Goal: Task Accomplishment & Management: Use online tool/utility

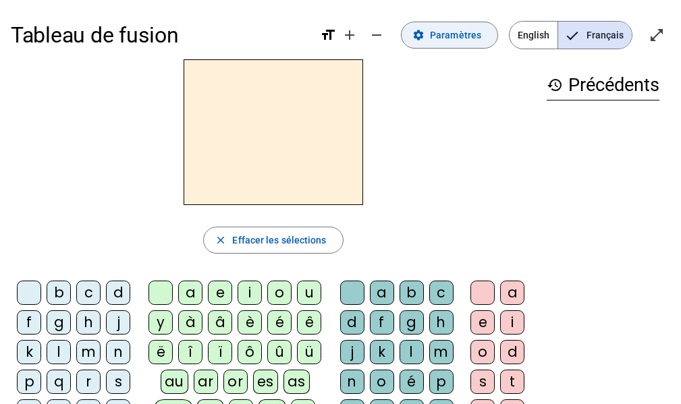
click at [459, 40] on span "Paramètres" at bounding box center [455, 35] width 51 height 16
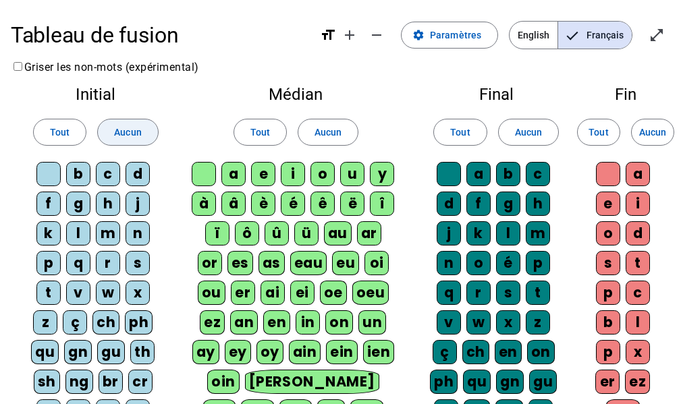
click at [48, 140] on span at bounding box center [60, 132] width 52 height 32
click at [254, 138] on span "Tout" at bounding box center [260, 132] width 20 height 16
click at [51, 136] on span "Tout" at bounding box center [60, 132] width 20 height 16
click at [260, 130] on span "Tout" at bounding box center [260, 132] width 20 height 16
click at [446, 136] on span at bounding box center [460, 132] width 52 height 32
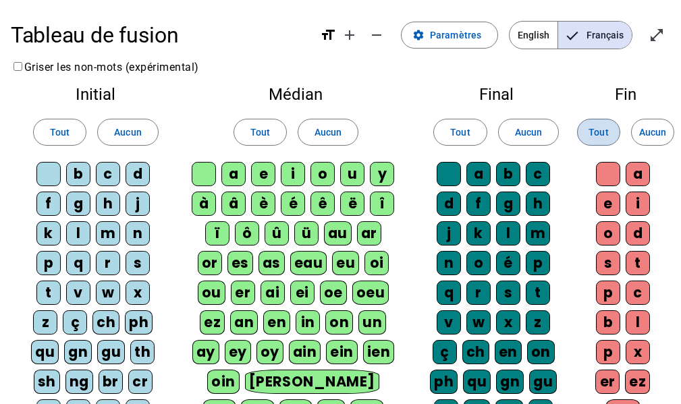
click at [604, 135] on span "Tout" at bounding box center [598, 132] width 20 height 16
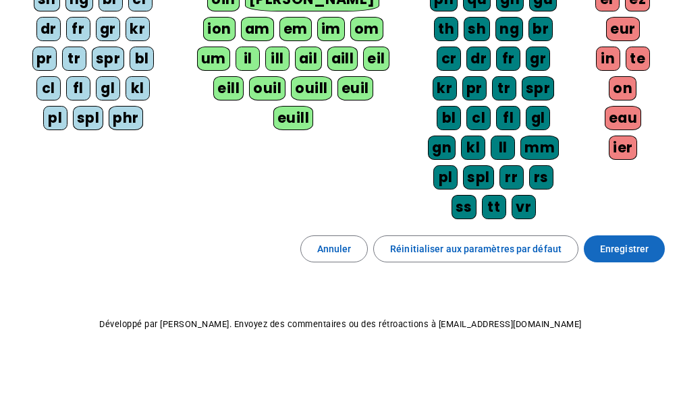
click at [645, 254] on span "Enregistrer" at bounding box center [624, 249] width 49 height 16
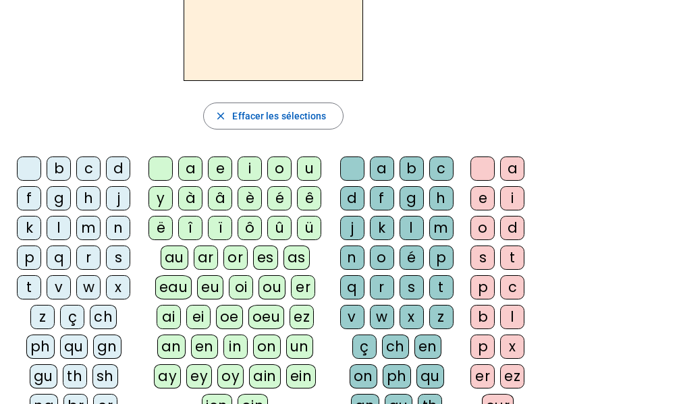
scroll to position [123, 0]
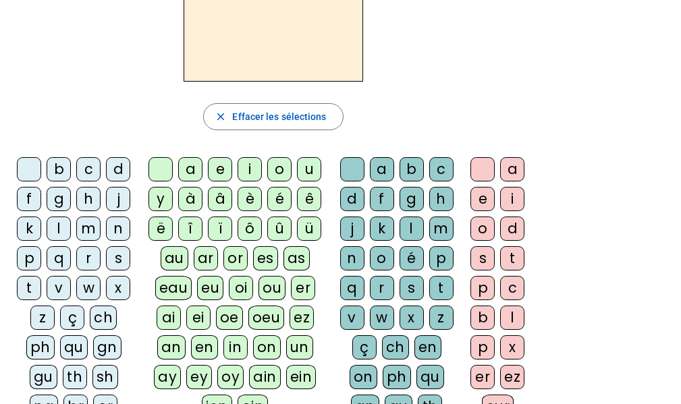
click at [62, 236] on div "l" at bounding box center [59, 229] width 24 height 24
click at [192, 168] on div "a" at bounding box center [190, 169] width 24 height 24
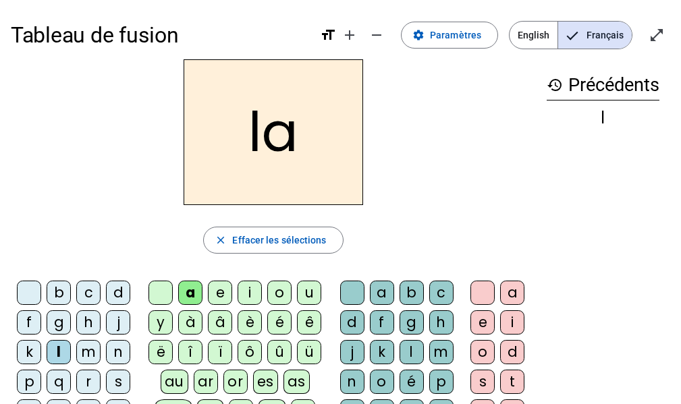
scroll to position [67, 0]
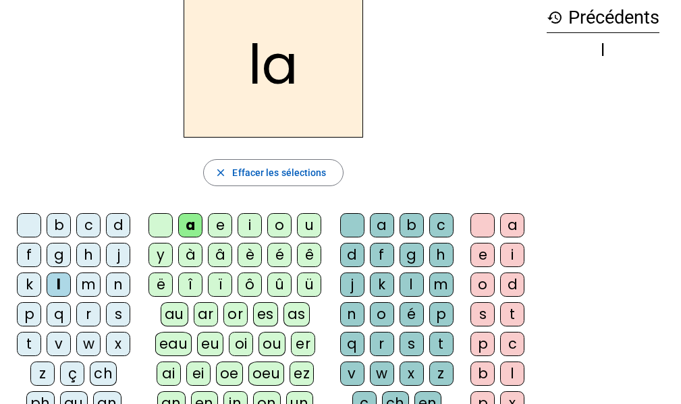
click at [36, 343] on div "t" at bounding box center [29, 344] width 24 height 24
click at [373, 340] on div "r" at bounding box center [382, 344] width 24 height 24
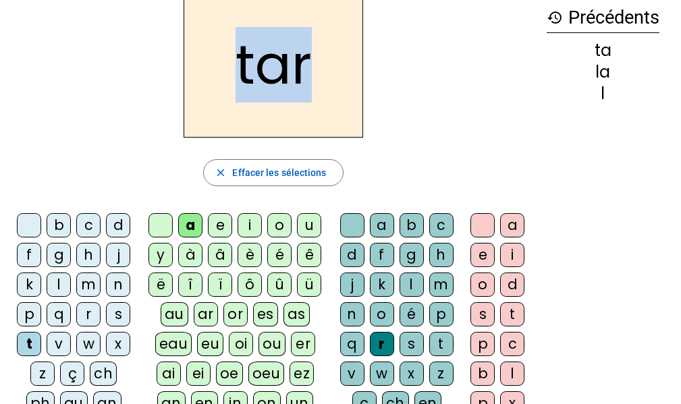
drag, startPoint x: 306, startPoint y: 71, endPoint x: 240, endPoint y: 81, distance: 66.8
click at [240, 81] on h2 "tar" at bounding box center [272, 65] width 179 height 146
click at [218, 90] on h2 "tar" at bounding box center [272, 65] width 179 height 146
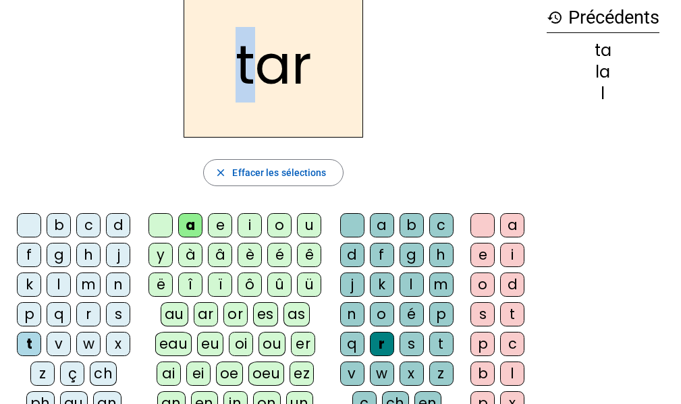
drag, startPoint x: 250, startPoint y: 67, endPoint x: 234, endPoint y: 68, distance: 15.5
click at [234, 68] on h2 "tar" at bounding box center [272, 65] width 179 height 146
click at [82, 225] on div "c" at bounding box center [88, 225] width 24 height 24
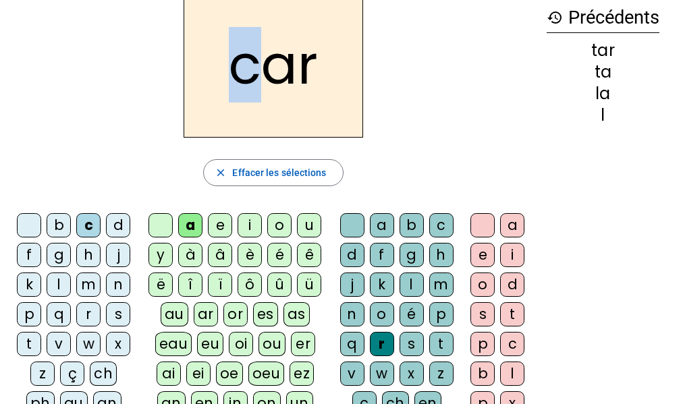
drag, startPoint x: 257, startPoint y: 82, endPoint x: 234, endPoint y: 84, distance: 23.0
click at [234, 84] on h2 "car" at bounding box center [272, 65] width 179 height 146
click at [57, 224] on div "b" at bounding box center [59, 225] width 24 height 24
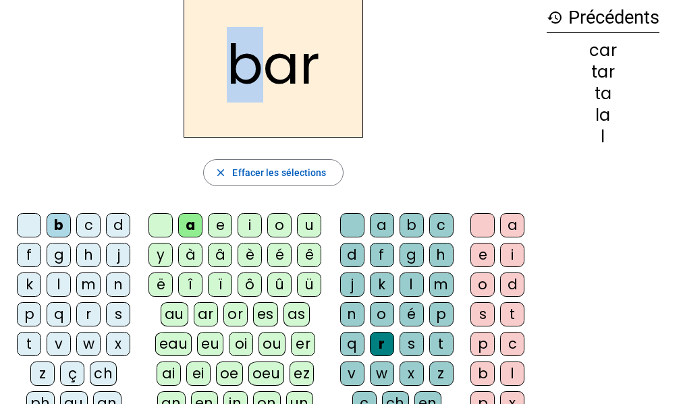
drag, startPoint x: 251, startPoint y: 66, endPoint x: 236, endPoint y: 72, distance: 16.0
click at [236, 72] on h2 "bar" at bounding box center [272, 65] width 179 height 146
click at [31, 316] on div "p" at bounding box center [29, 314] width 24 height 24
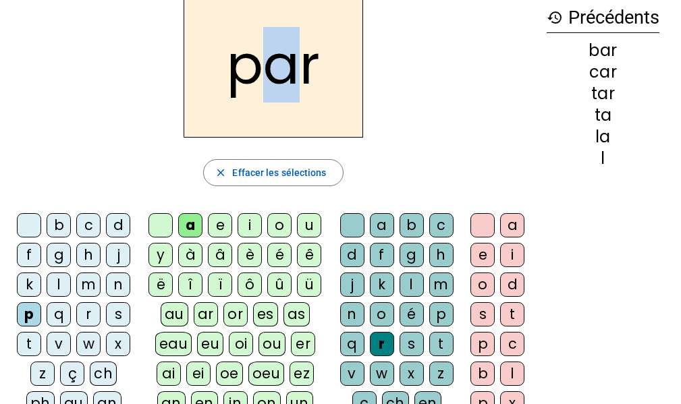
drag, startPoint x: 295, startPoint y: 80, endPoint x: 277, endPoint y: 82, distance: 17.7
click at [277, 82] on h2 "par" at bounding box center [272, 65] width 179 height 146
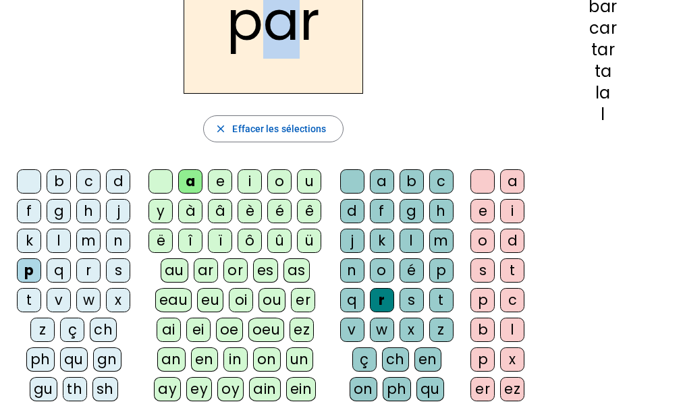
scroll to position [135, 0]
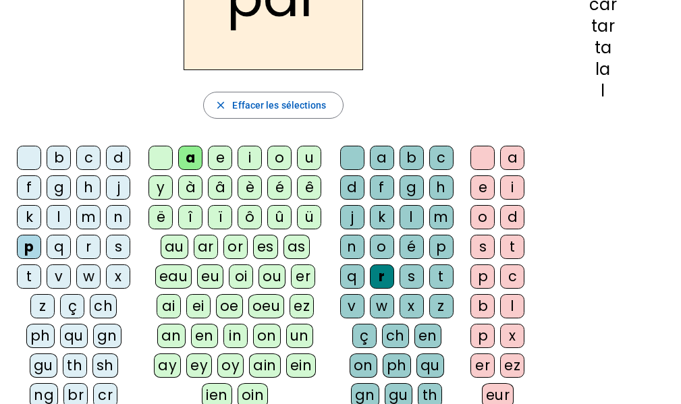
click at [303, 155] on div "u" at bounding box center [309, 158] width 24 height 24
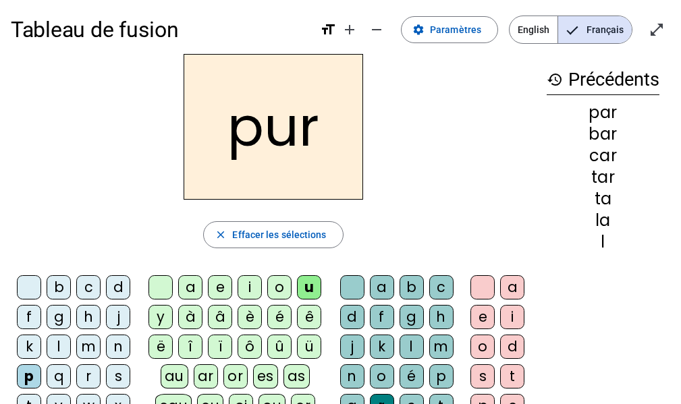
scroll to position [0, 0]
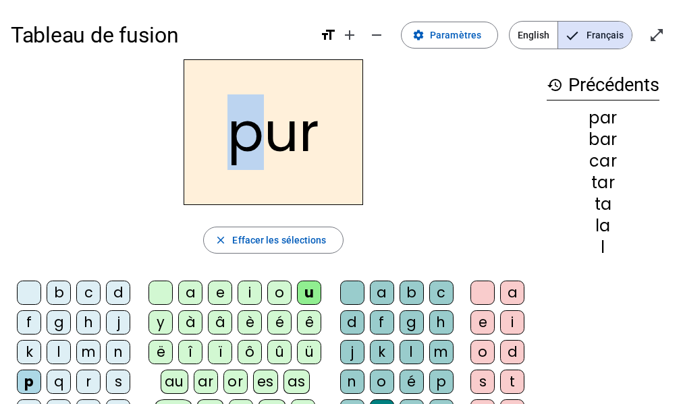
drag, startPoint x: 256, startPoint y: 146, endPoint x: 227, endPoint y: 150, distance: 28.7
click at [227, 150] on h2 "pur" at bounding box center [272, 132] width 179 height 146
click at [117, 290] on div "d" at bounding box center [118, 293] width 24 height 24
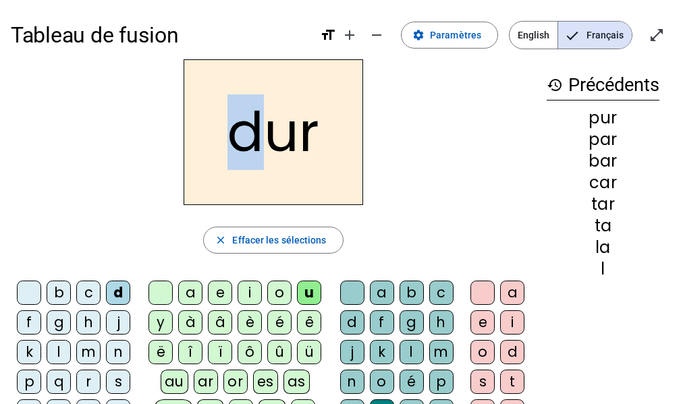
drag, startPoint x: 261, startPoint y: 146, endPoint x: 231, endPoint y: 145, distance: 29.7
click at [231, 145] on h2 "dur" at bounding box center [272, 132] width 179 height 146
click at [126, 382] on div "s" at bounding box center [118, 382] width 24 height 24
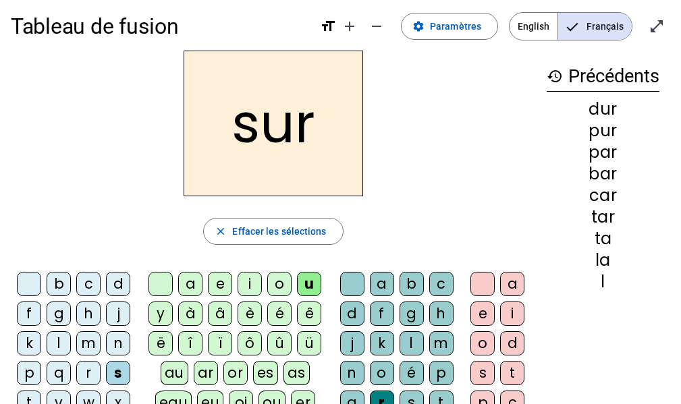
scroll to position [67, 0]
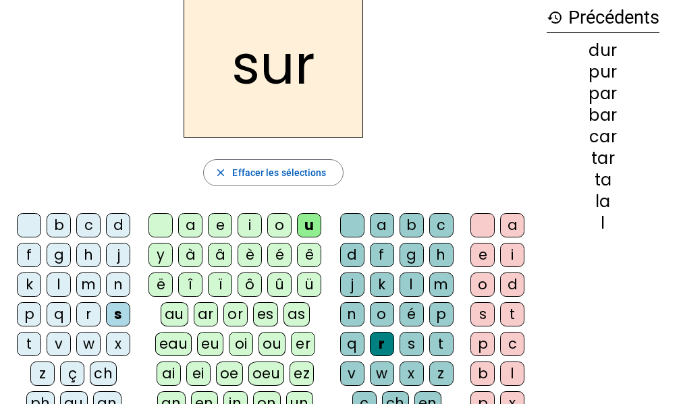
click at [383, 344] on div "r" at bounding box center [382, 344] width 24 height 24
click at [347, 226] on div at bounding box center [352, 225] width 24 height 24
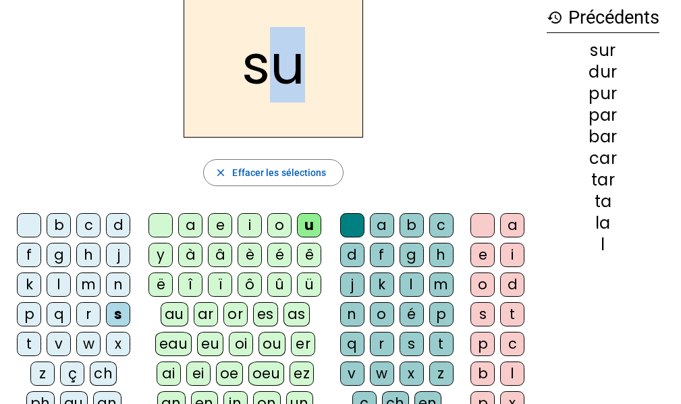
drag, startPoint x: 295, startPoint y: 69, endPoint x: 278, endPoint y: 71, distance: 17.1
click at [278, 71] on h2 "su" at bounding box center [272, 65] width 179 height 146
click at [196, 229] on div "a" at bounding box center [190, 225] width 24 height 24
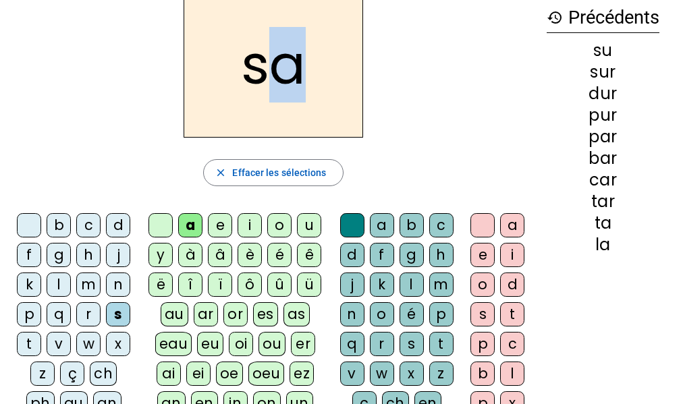
drag, startPoint x: 301, startPoint y: 73, endPoint x: 280, endPoint y: 78, distance: 21.6
click at [280, 78] on h2 "sa" at bounding box center [272, 65] width 179 height 146
click at [246, 225] on div "i" at bounding box center [249, 225] width 24 height 24
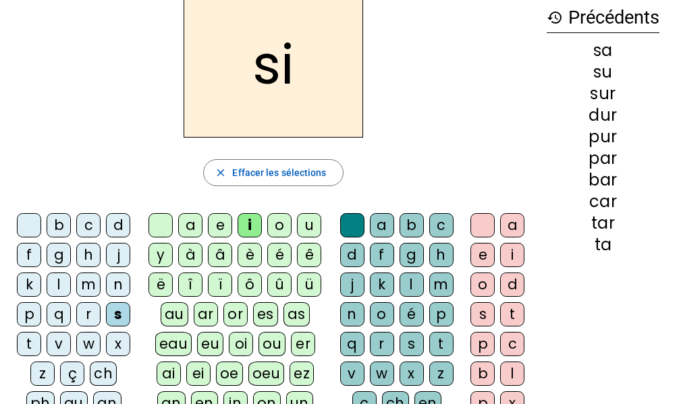
click at [413, 289] on div "l" at bounding box center [411, 285] width 24 height 24
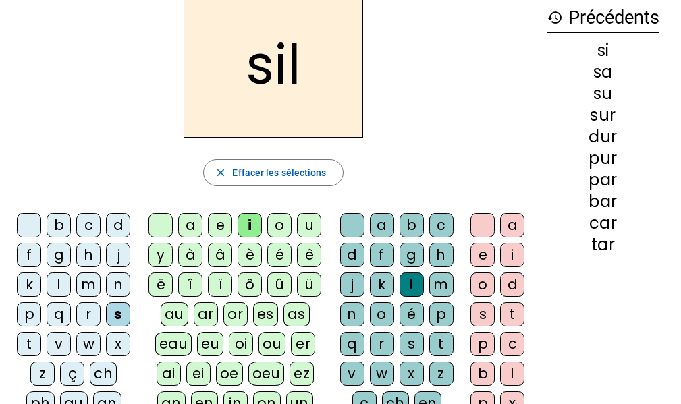
click at [93, 285] on div "m" at bounding box center [88, 285] width 24 height 24
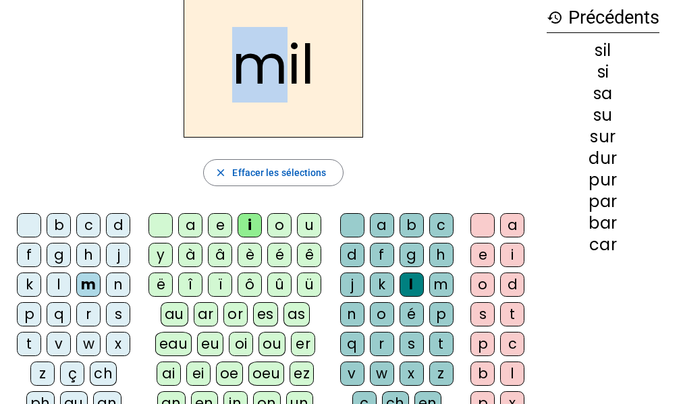
drag, startPoint x: 281, startPoint y: 61, endPoint x: 225, endPoint y: 80, distance: 58.4
click at [225, 80] on h2 "mil" at bounding box center [272, 65] width 179 height 146
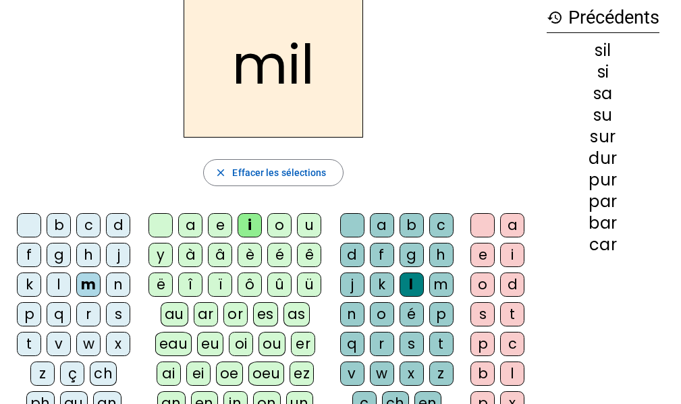
click at [88, 225] on div "c" at bounding box center [88, 225] width 24 height 24
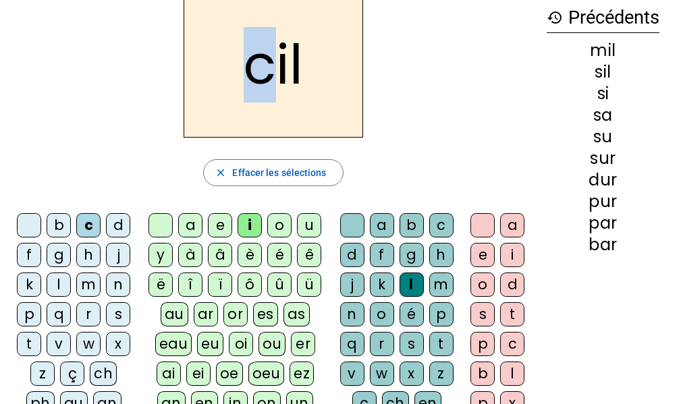
drag, startPoint x: 268, startPoint y: 64, endPoint x: 248, endPoint y: 74, distance: 22.0
click at [248, 74] on h2 "cil" at bounding box center [272, 65] width 179 height 146
click at [114, 311] on div "s" at bounding box center [118, 314] width 24 height 24
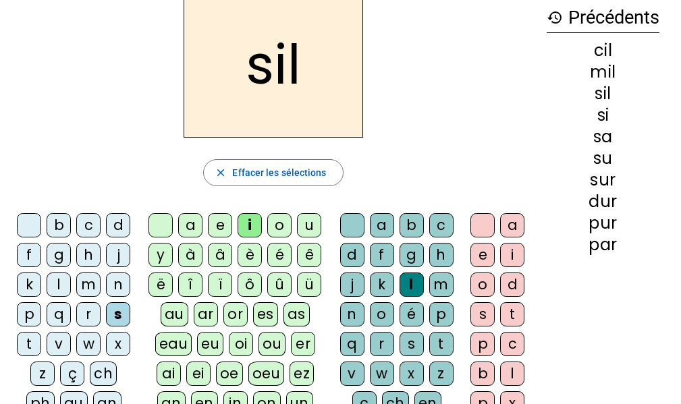
scroll to position [135, 0]
